Goal: Information Seeking & Learning: Learn about a topic

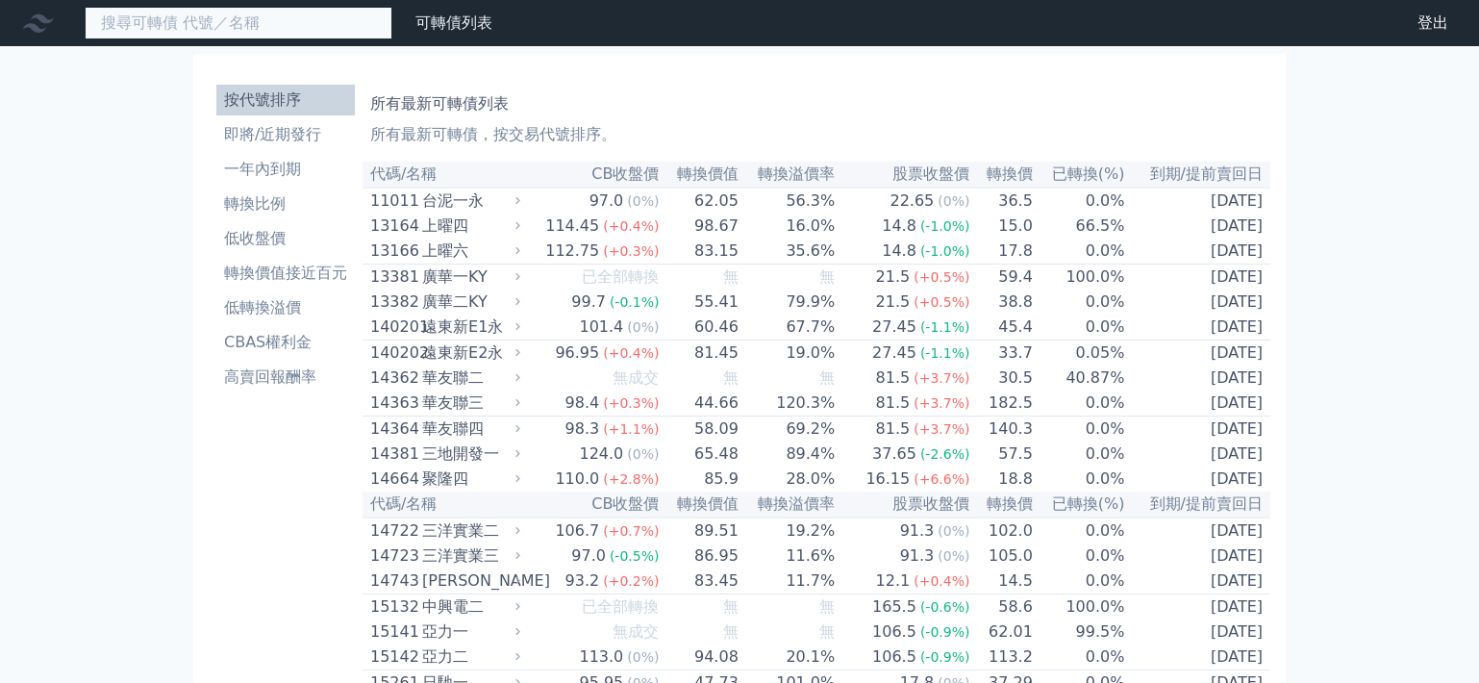
click at [266, 13] on input at bounding box center [239, 23] width 308 height 33
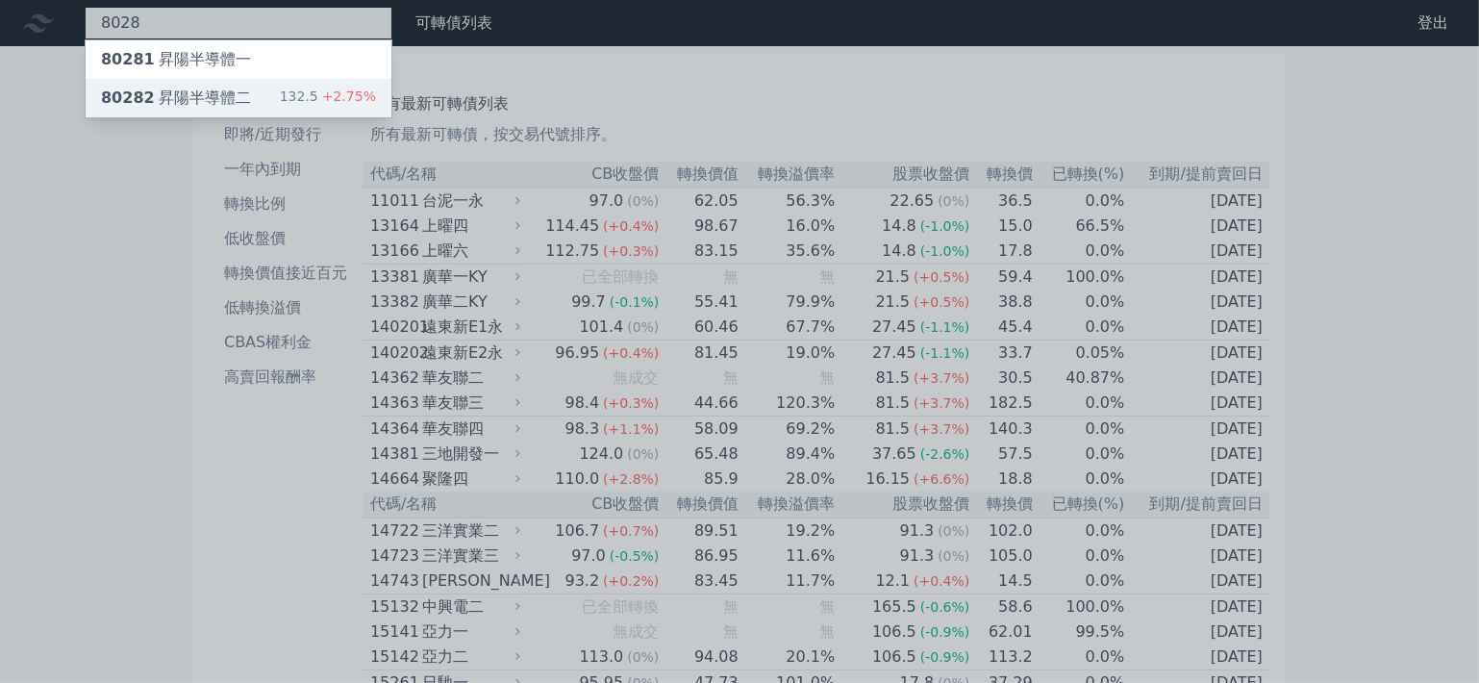
type input "8028"
click at [304, 90] on div "132.5 +2.75%" at bounding box center [328, 98] width 96 height 23
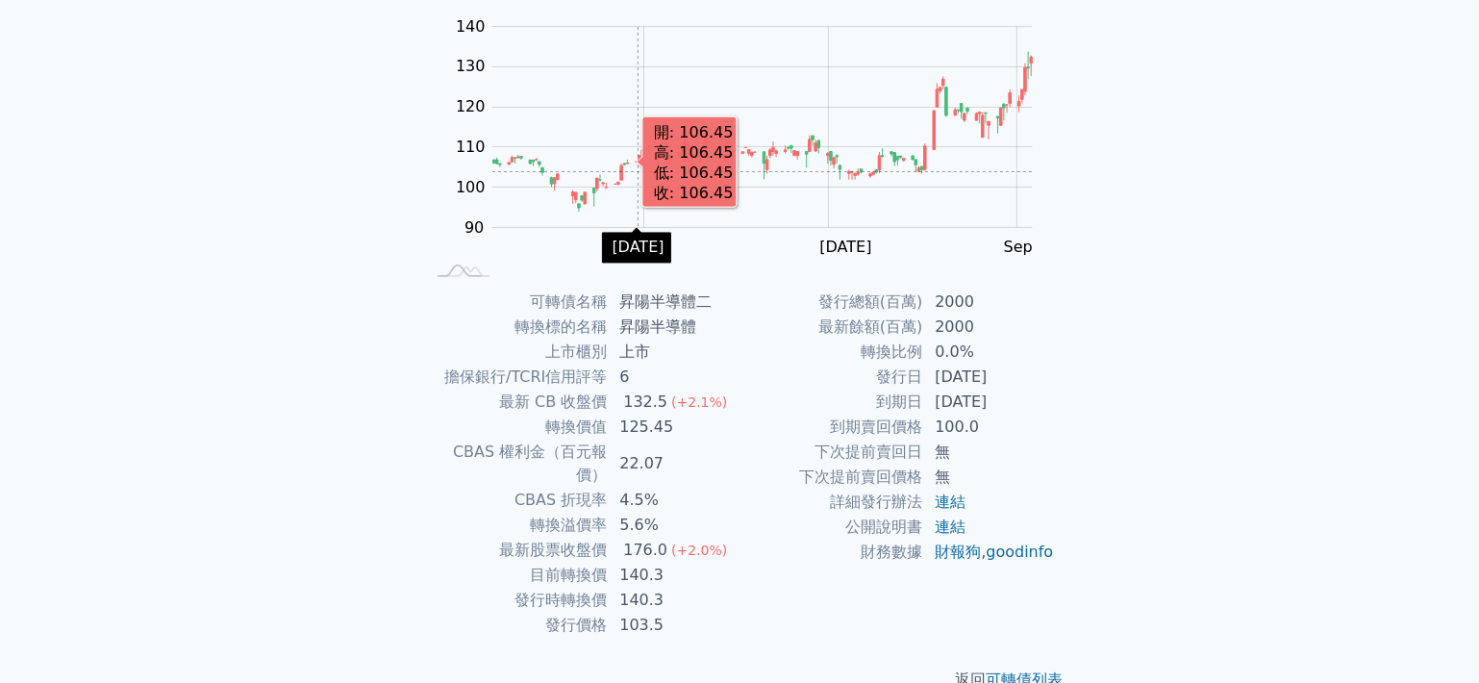
scroll to position [192, 0]
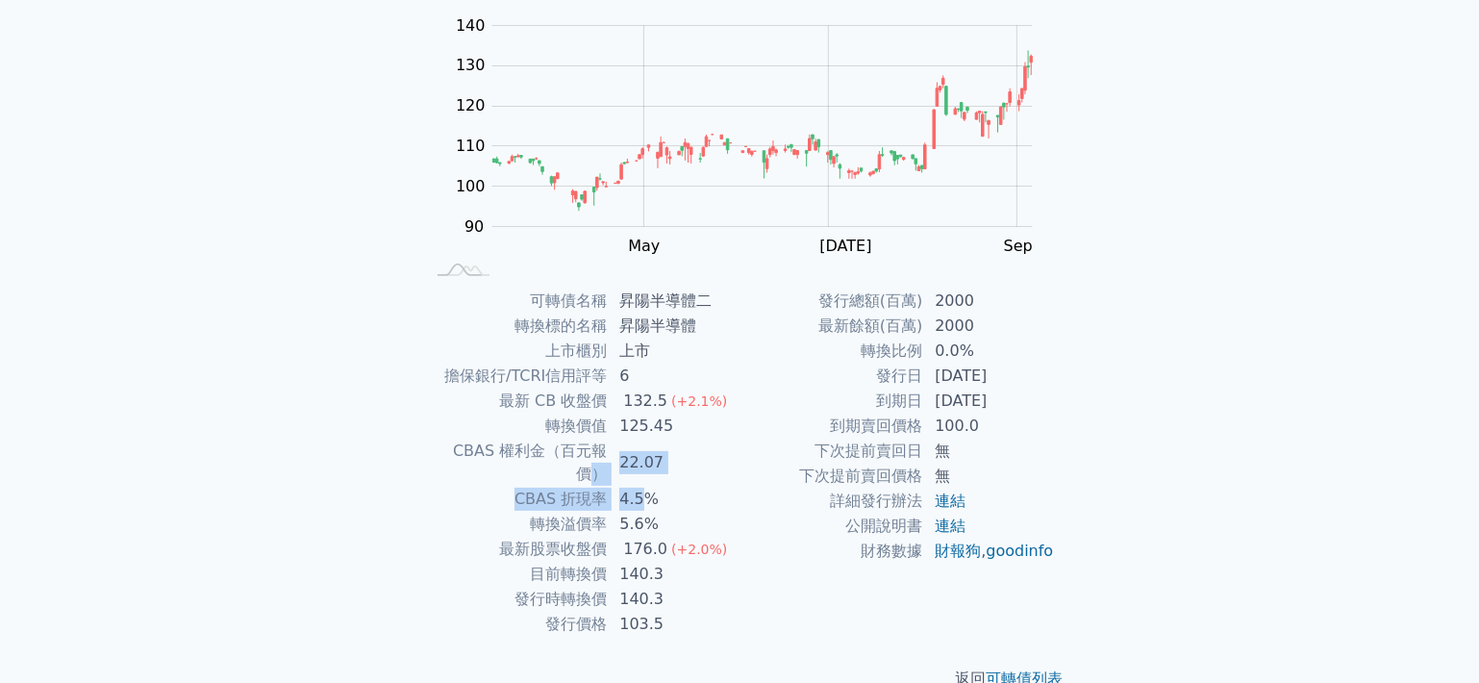
drag, startPoint x: 646, startPoint y: 485, endPoint x: 697, endPoint y: 467, distance: 53.8
click at [604, 447] on tbody "可轉債名稱 昇陽半導體二 轉換標的名稱 昇陽半導體 上市櫃別 上市 擔保銀行/TCRI信用評等 6 最新 CB 收盤價 132.5 (+2.1%) 轉換價值 …" at bounding box center [581, 462] width 315 height 348
click at [651, 435] on td "125.45" at bounding box center [674, 425] width 132 height 25
click at [705, 449] on td "22.07" at bounding box center [674, 462] width 132 height 48
click at [993, 408] on td "[DATE]" at bounding box center [989, 400] width 132 height 25
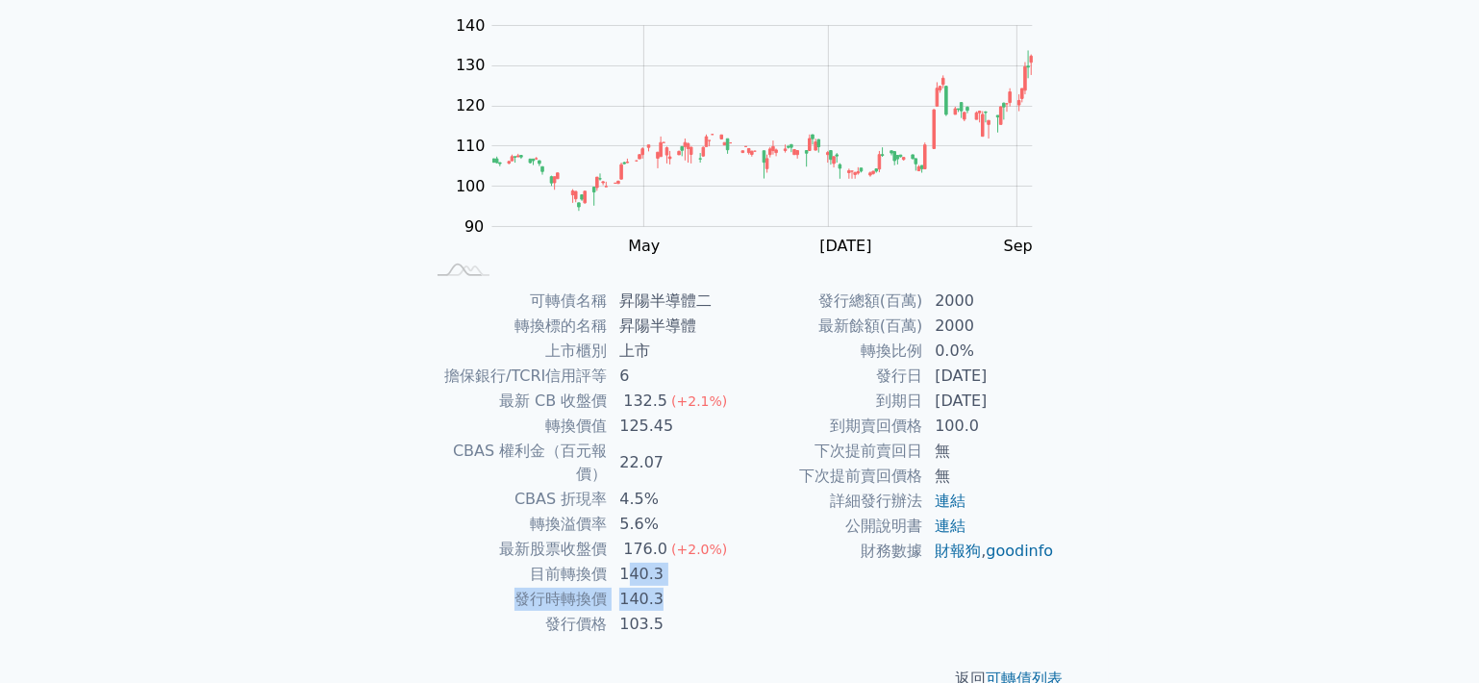
drag, startPoint x: 628, startPoint y: 558, endPoint x: 705, endPoint y: 562, distance: 77.1
click at [705, 562] on tbody "可轉債名稱 昇陽半導體二 轉換標的名稱 昇陽半導體 上市櫃別 上市 擔保銀行/TCRI信用評等 6 最新 CB 收盤價 132.5 (+2.1%) 轉換價值 …" at bounding box center [581, 462] width 315 height 348
click at [724, 587] on td "140.3" at bounding box center [674, 599] width 132 height 25
click at [834, 637] on div "返回 可轉債列表" at bounding box center [739, 679] width 677 height 85
